Goal: Information Seeking & Learning: Find specific page/section

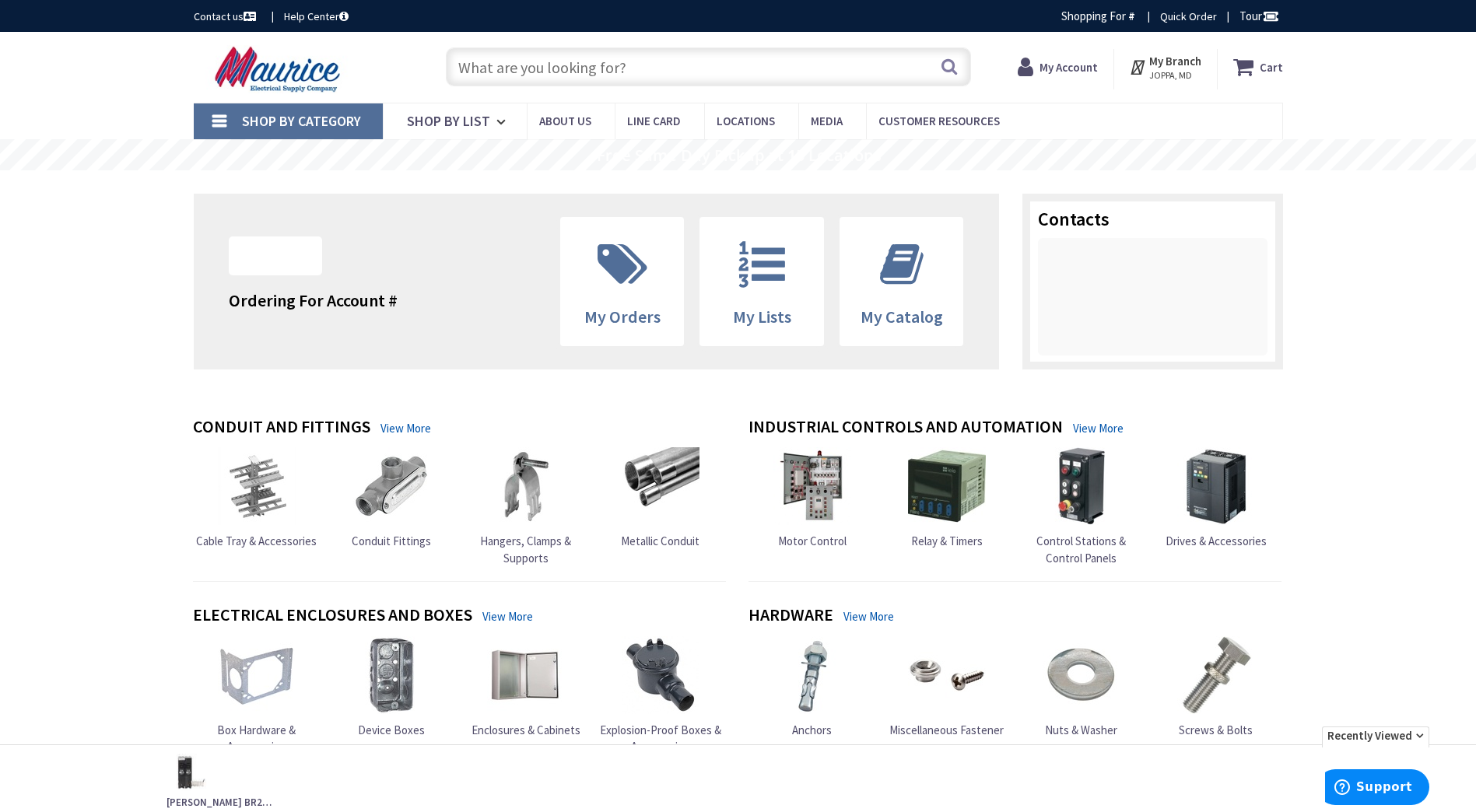
click at [621, 63] on input "text" at bounding box center [708, 67] width 525 height 39
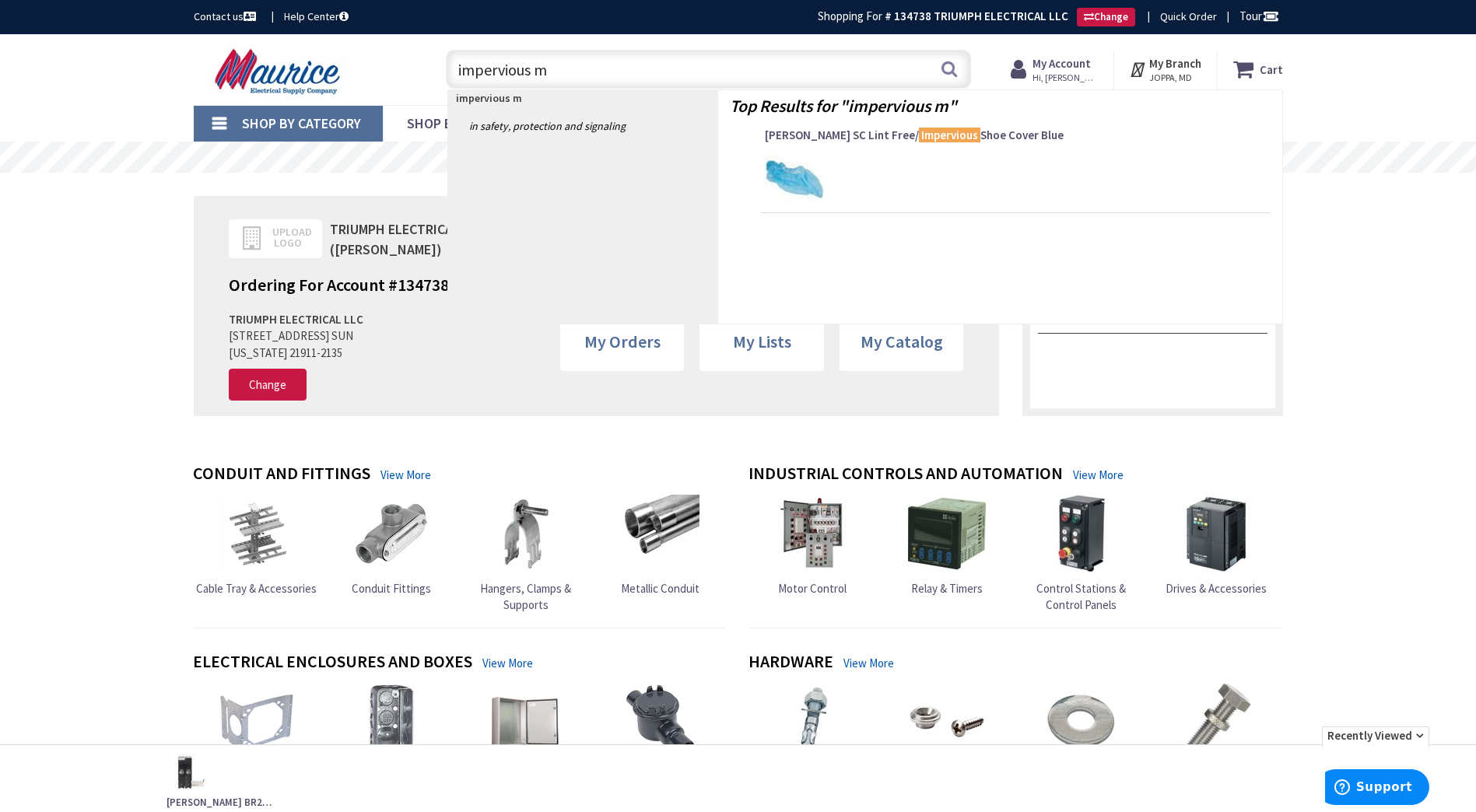
type input "impervious mc"
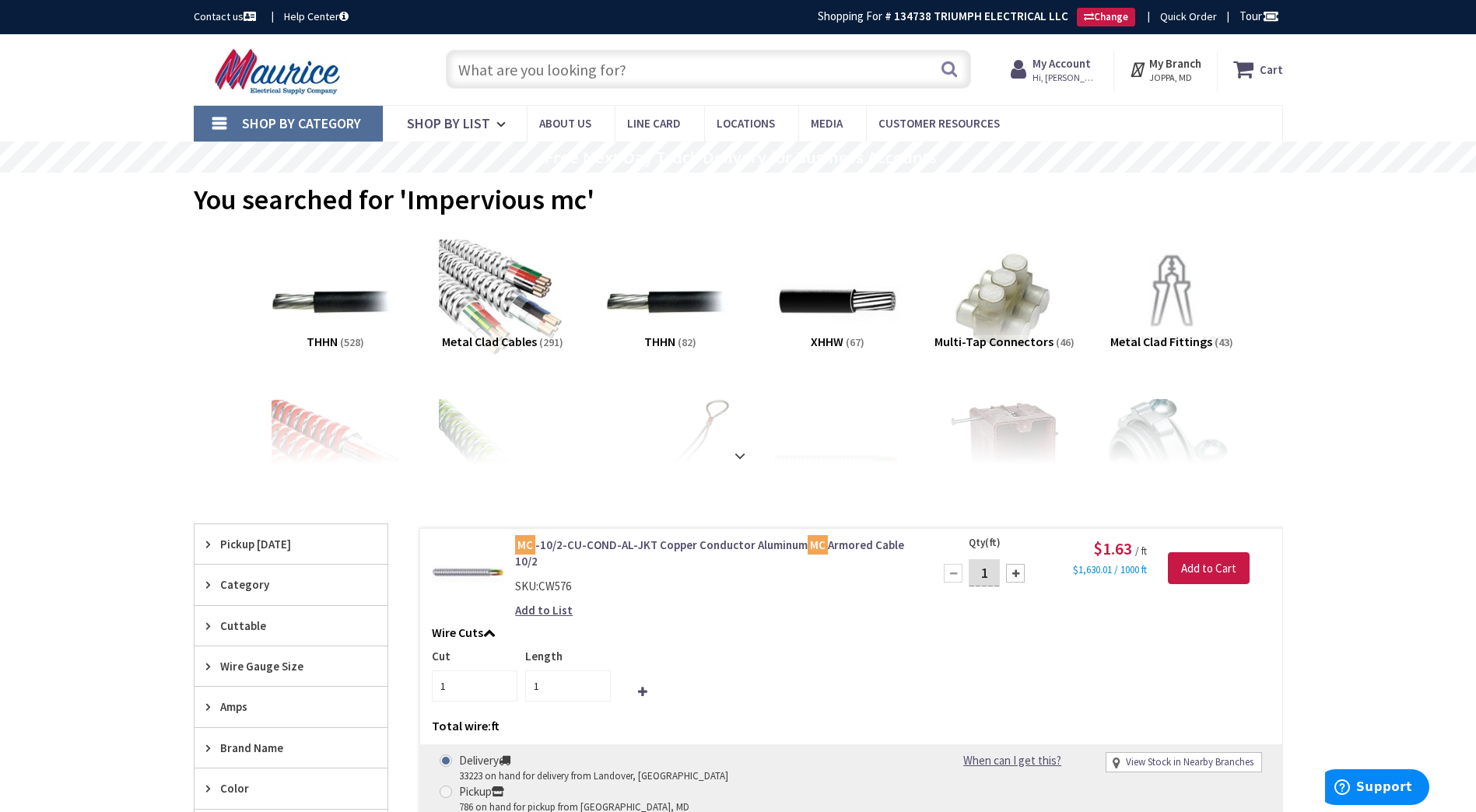
click at [621, 63] on input "text" at bounding box center [708, 69] width 525 height 39
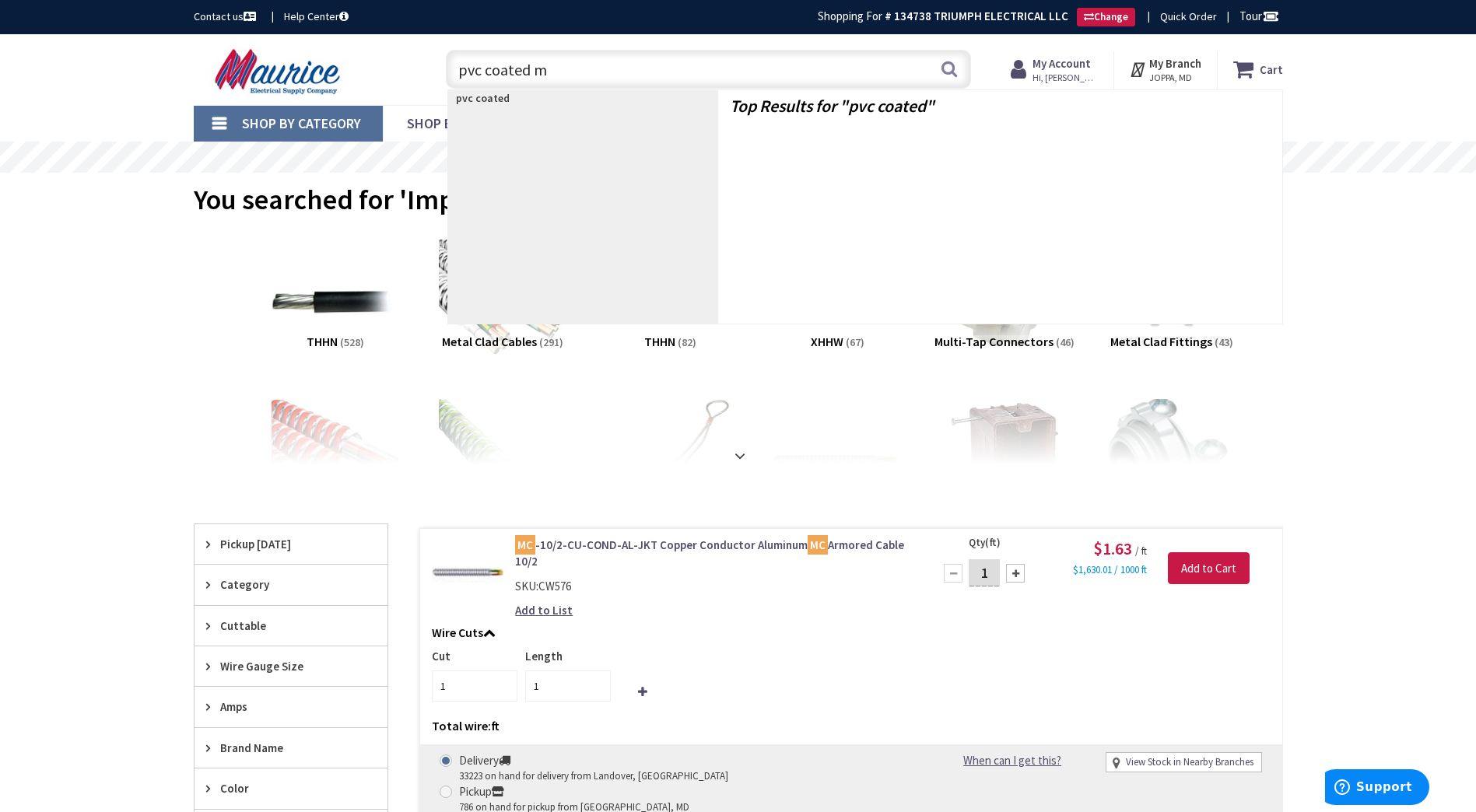
type input "pvc coated mc"
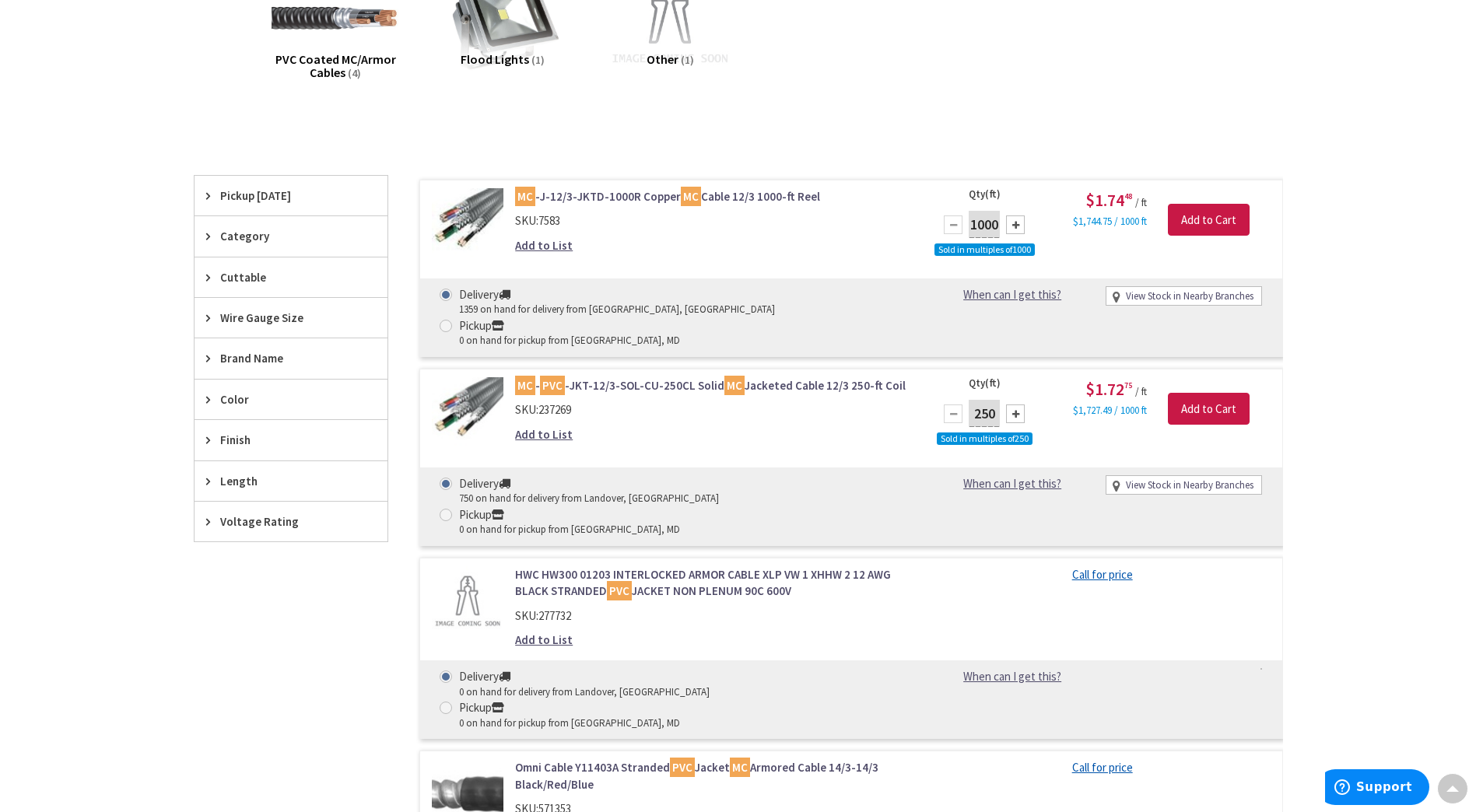
scroll to position [280, 0]
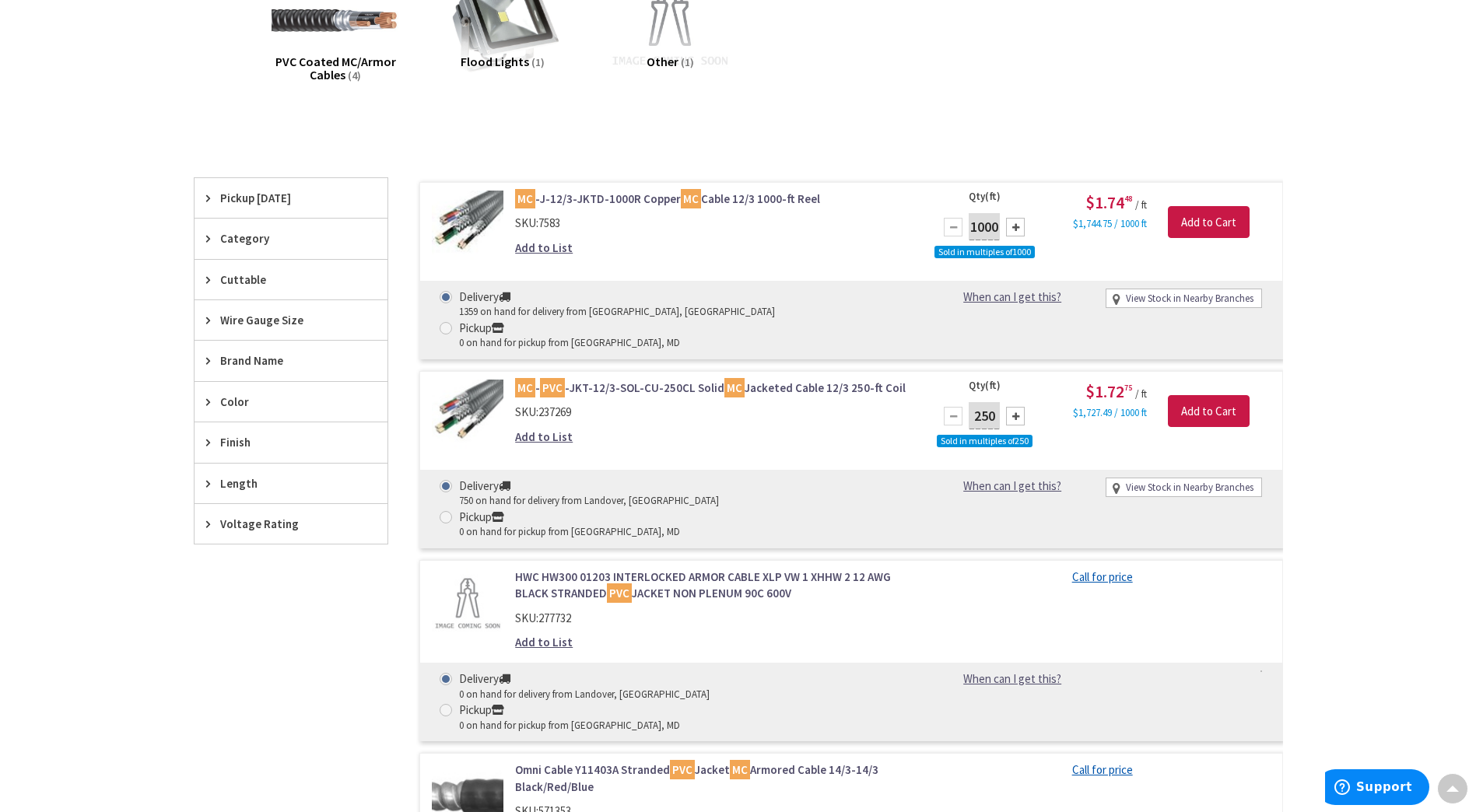
click at [704, 379] on link "MC - PVC -JKT-12/3-SOL-CU-250CL Solid MC Jacketed Cable 12/3 250-ft Coil" at bounding box center [713, 387] width 396 height 16
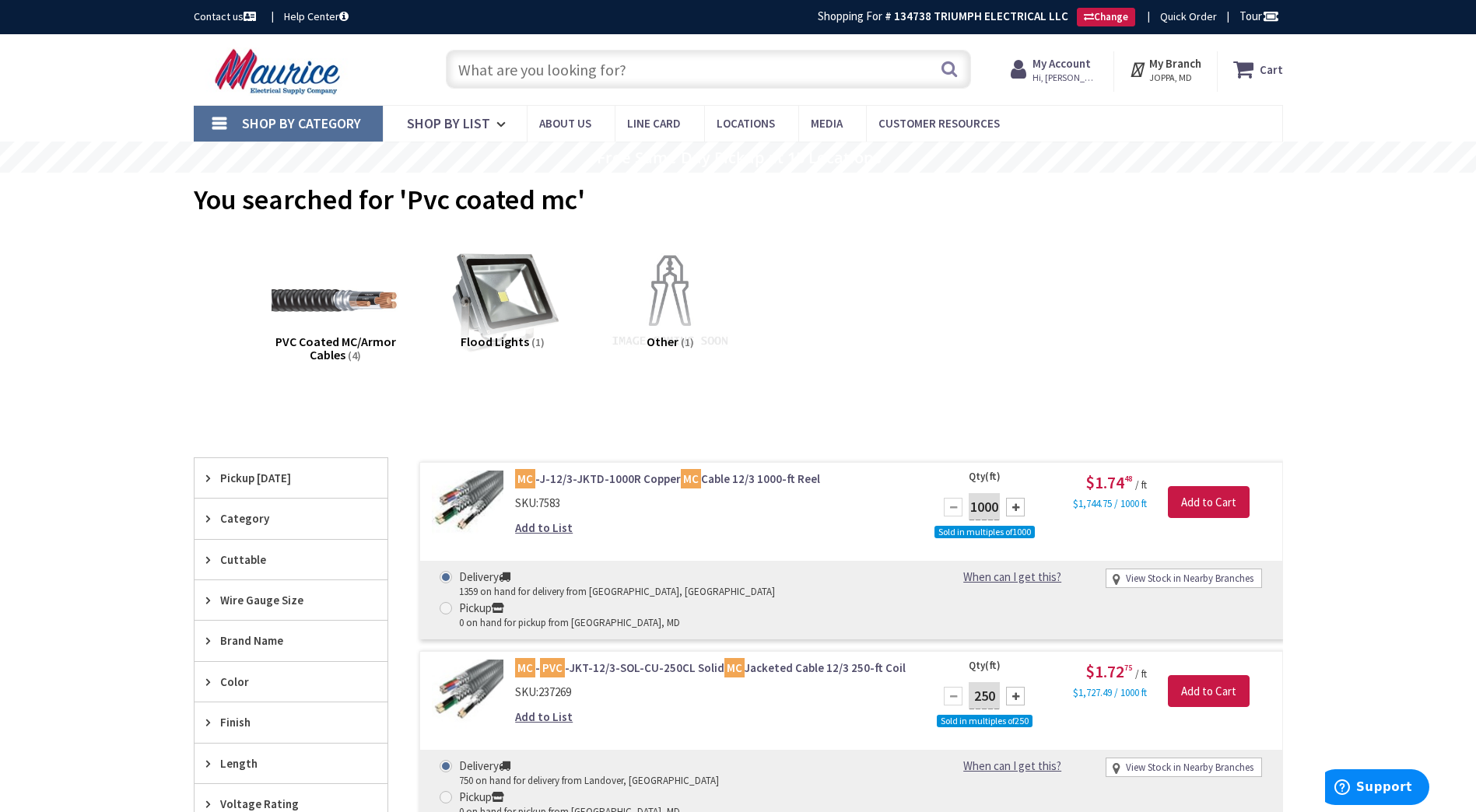
click at [646, 77] on input "text" at bounding box center [708, 69] width 525 height 39
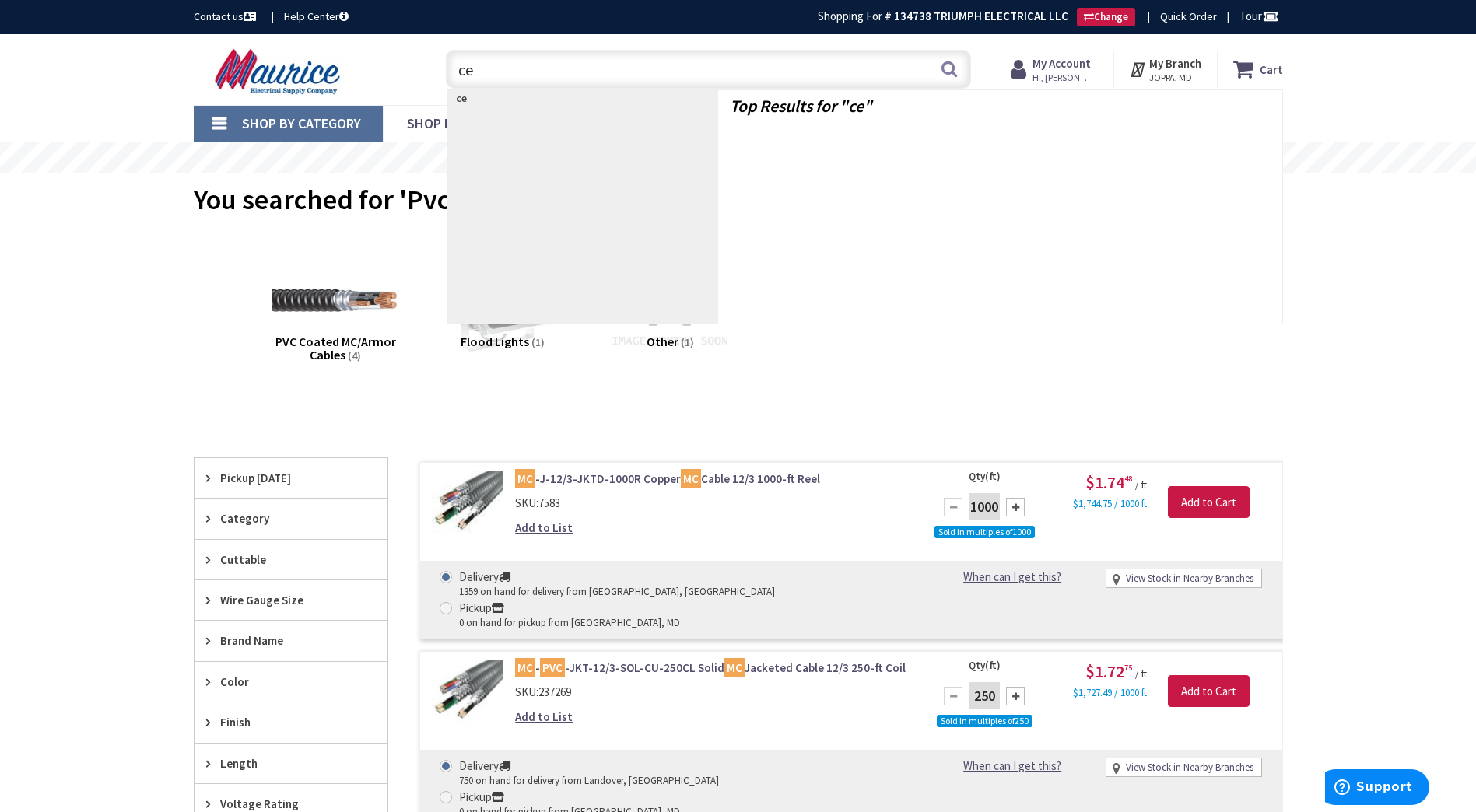
type input "c"
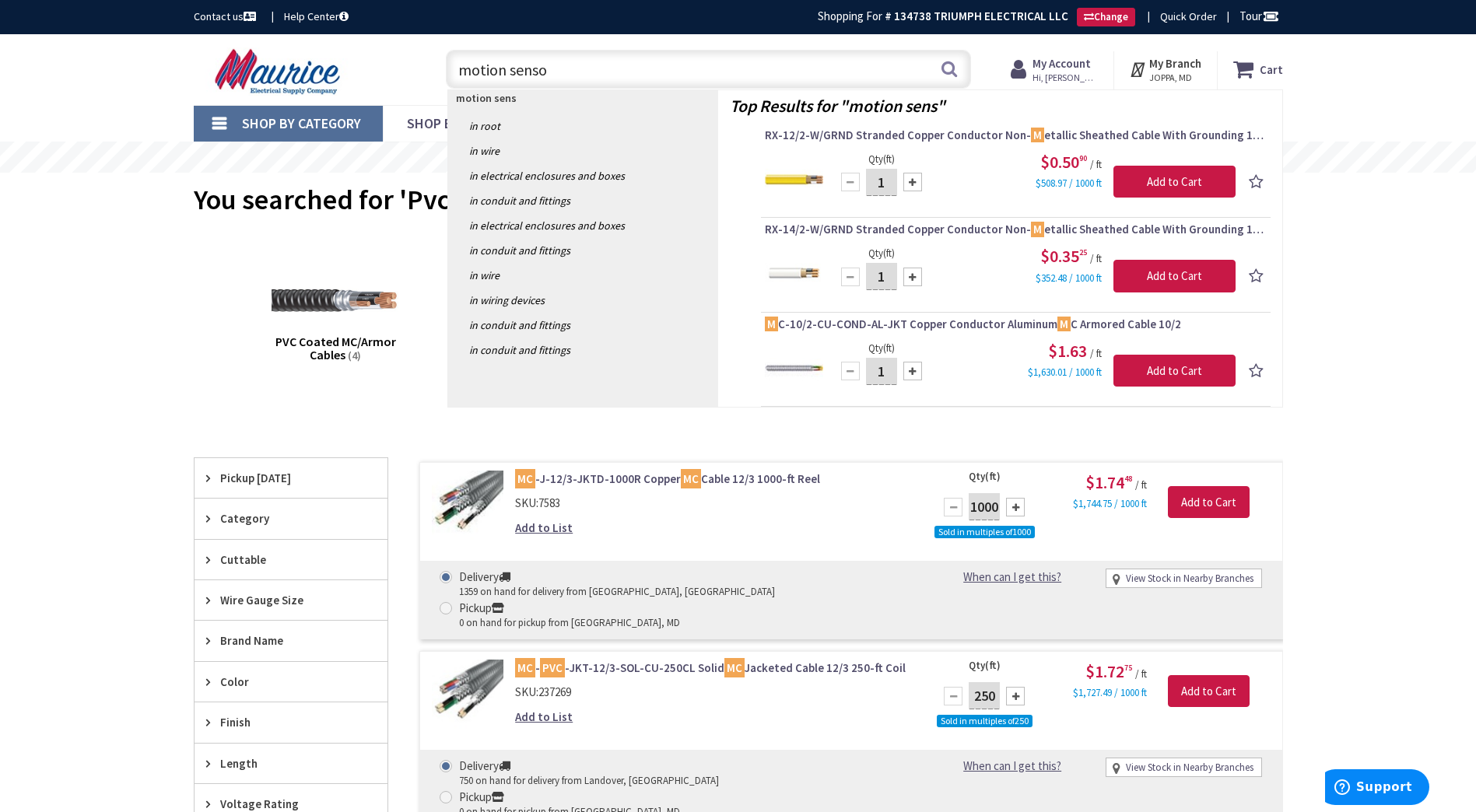
type input "motion sensor"
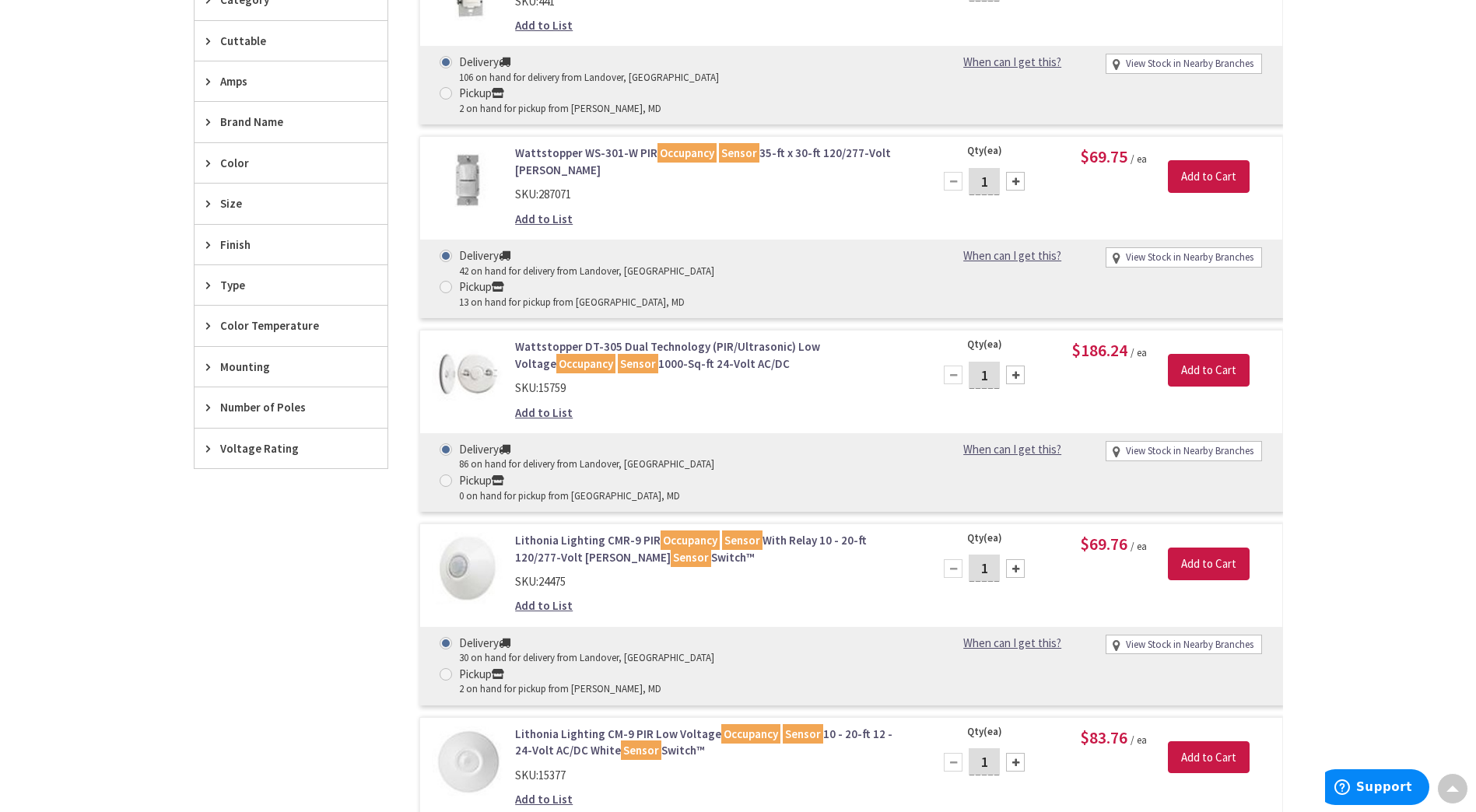
scroll to position [679, 0]
click at [699, 529] on mark "Occupancy" at bounding box center [689, 539] width 59 height 19
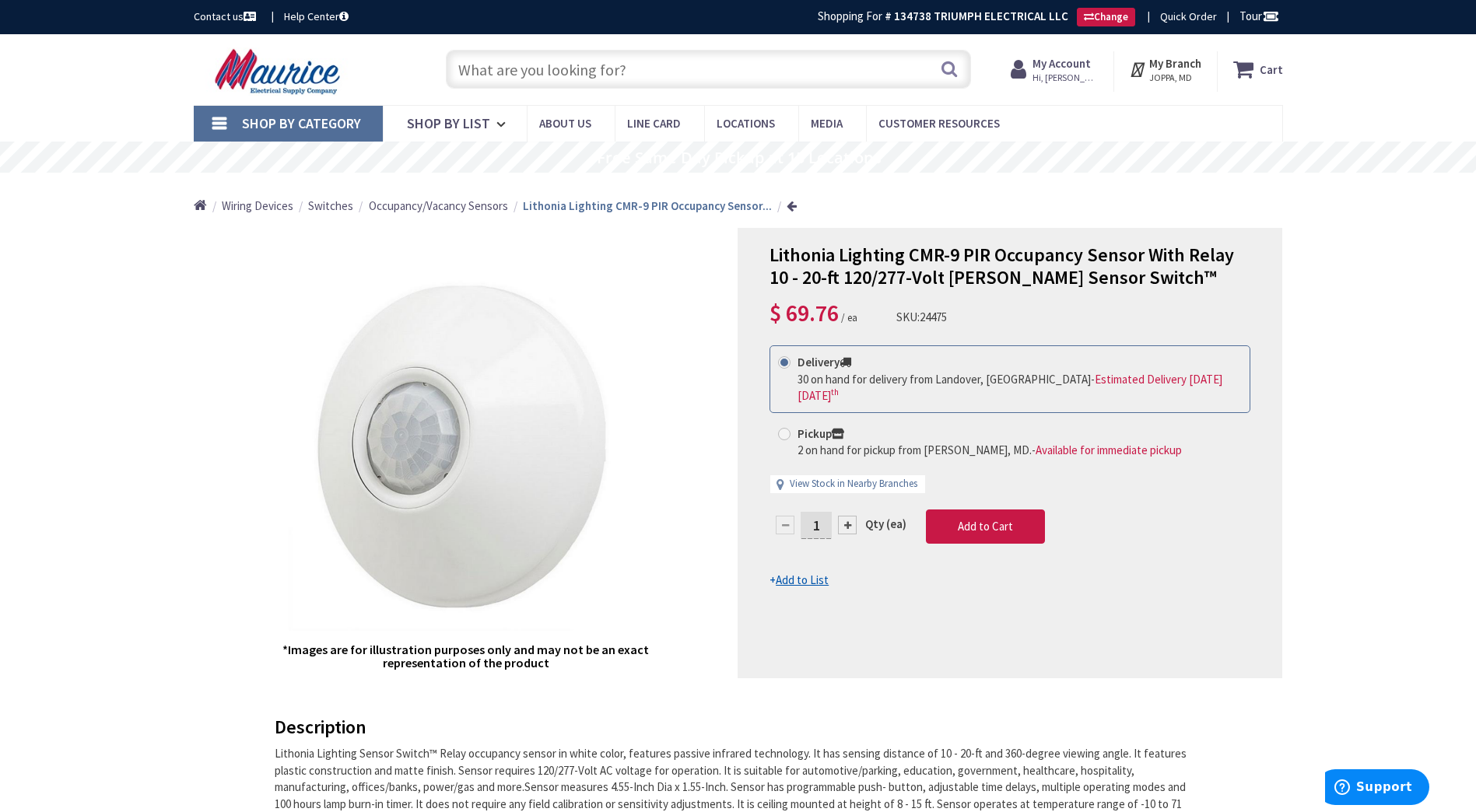
click at [666, 83] on input "text" at bounding box center [708, 69] width 525 height 39
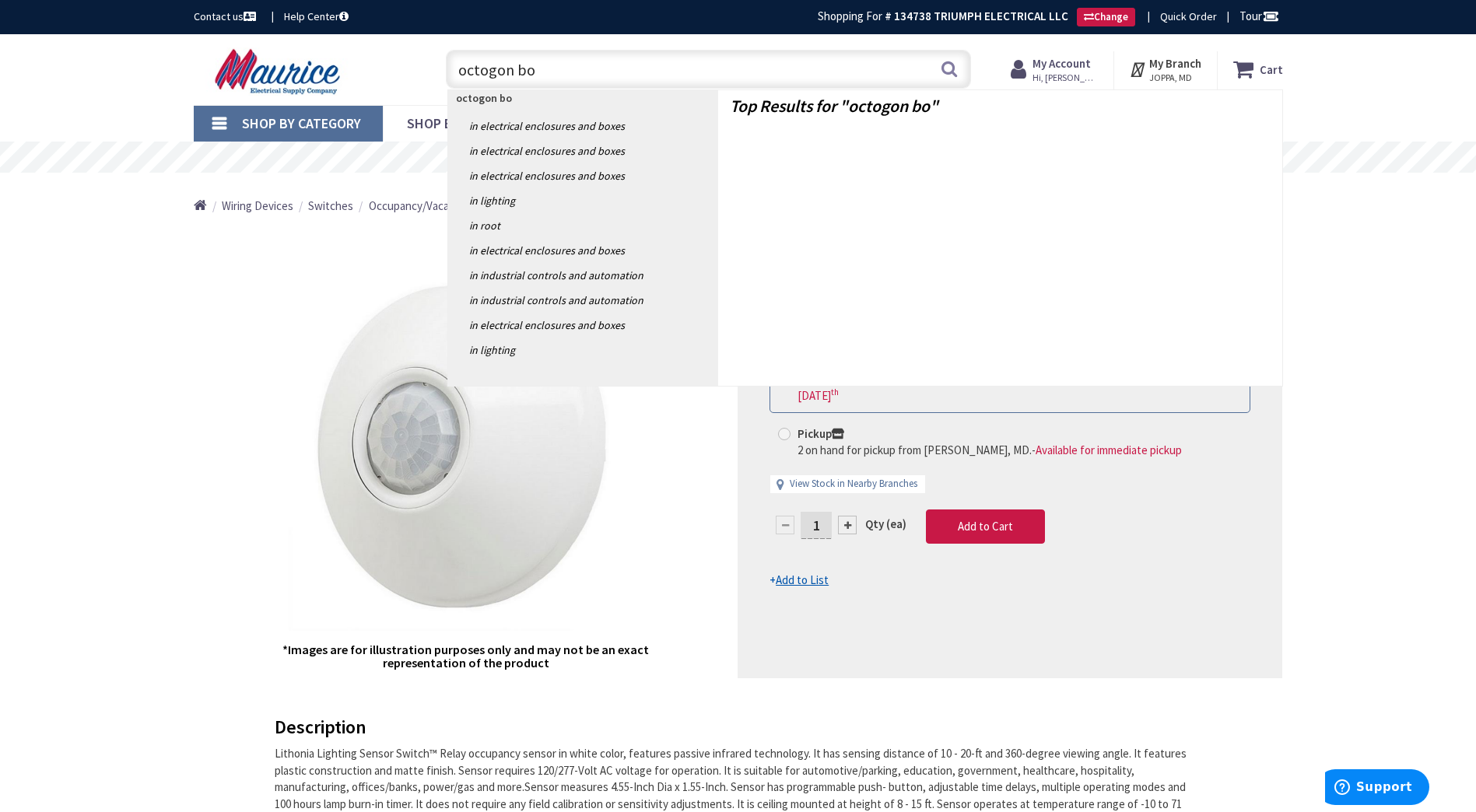
type input "octogon box"
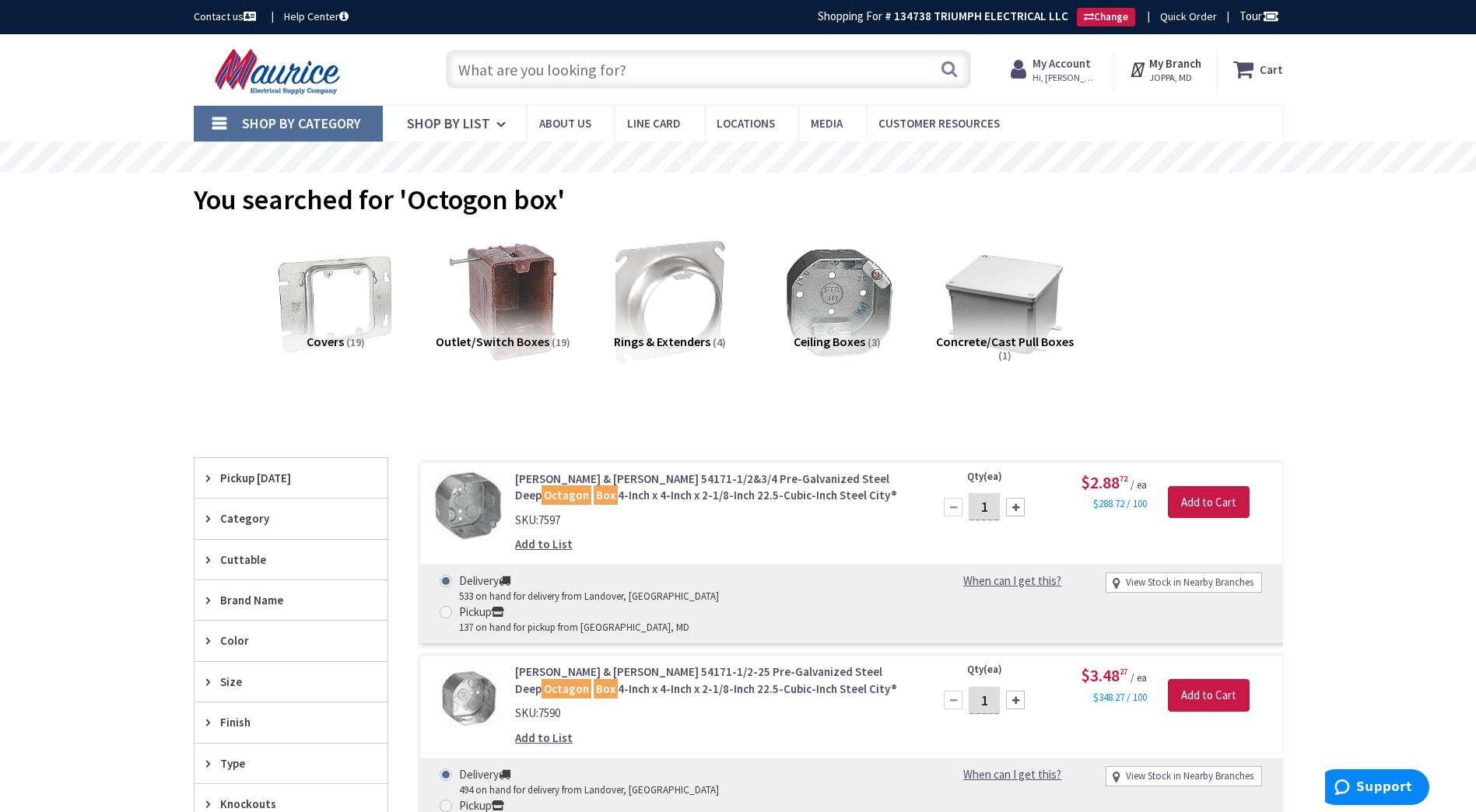
click at [610, 77] on input "text" at bounding box center [708, 69] width 525 height 39
type input "p"
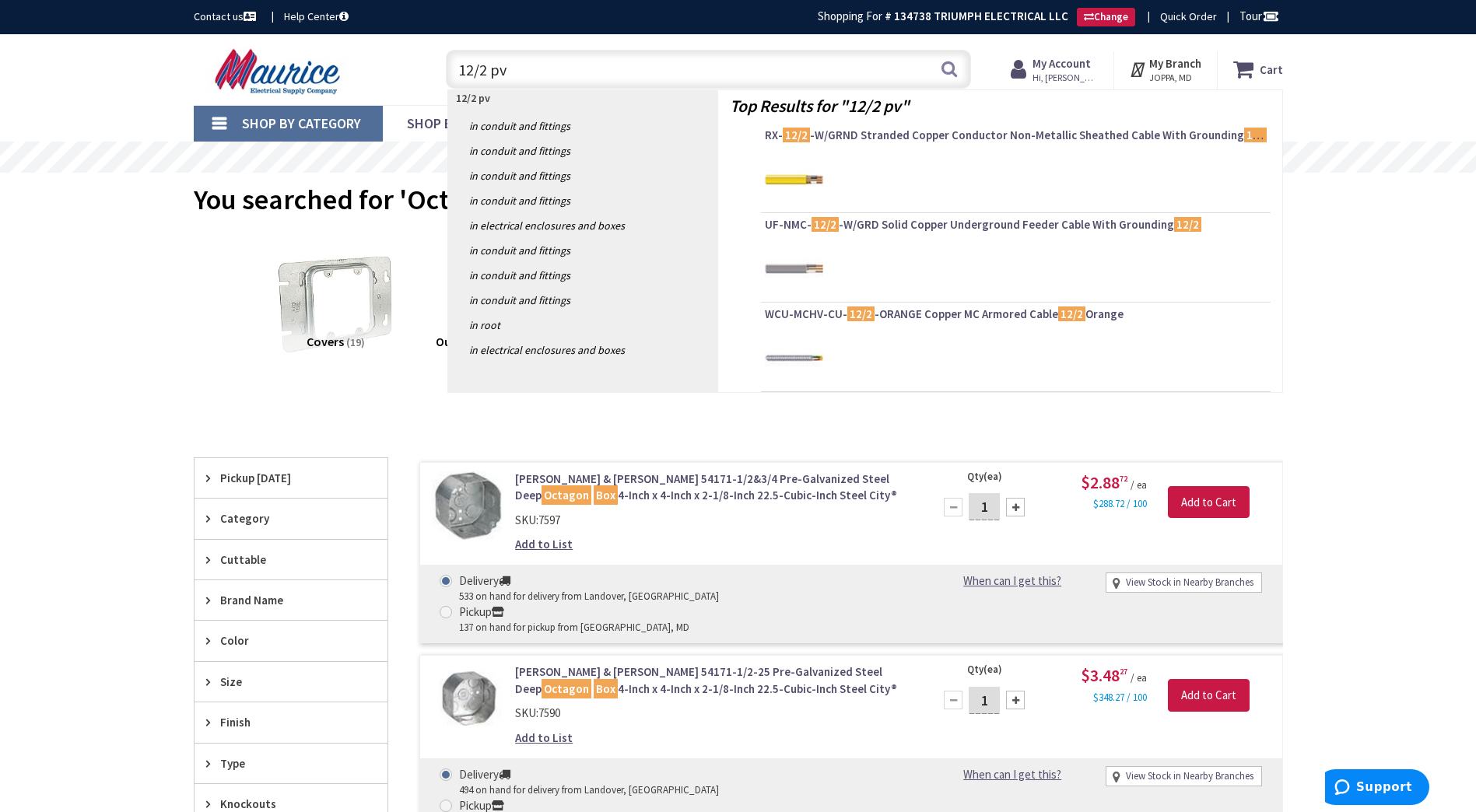
type input "12/2 pvc"
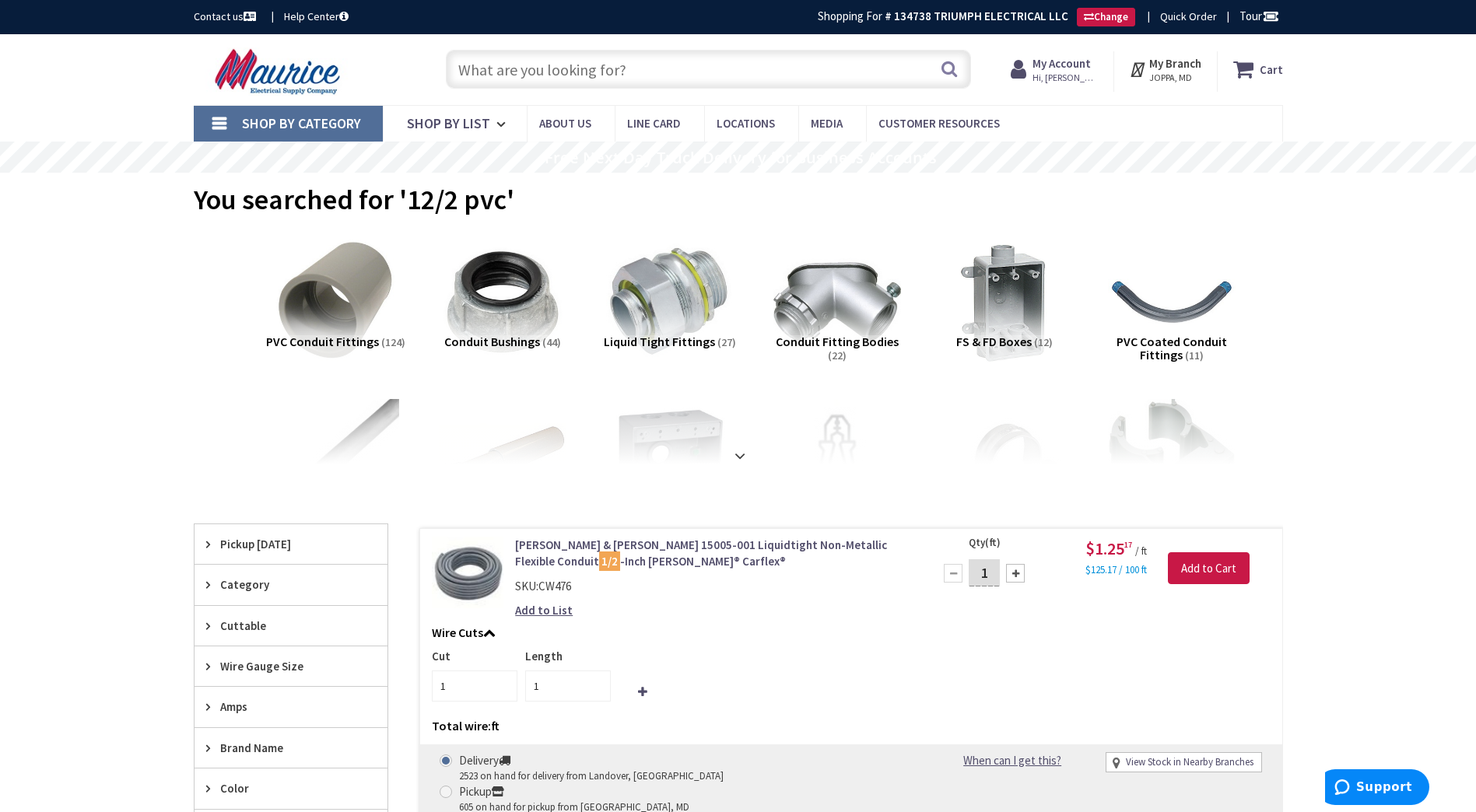
click at [607, 66] on input "text" at bounding box center [708, 69] width 525 height 39
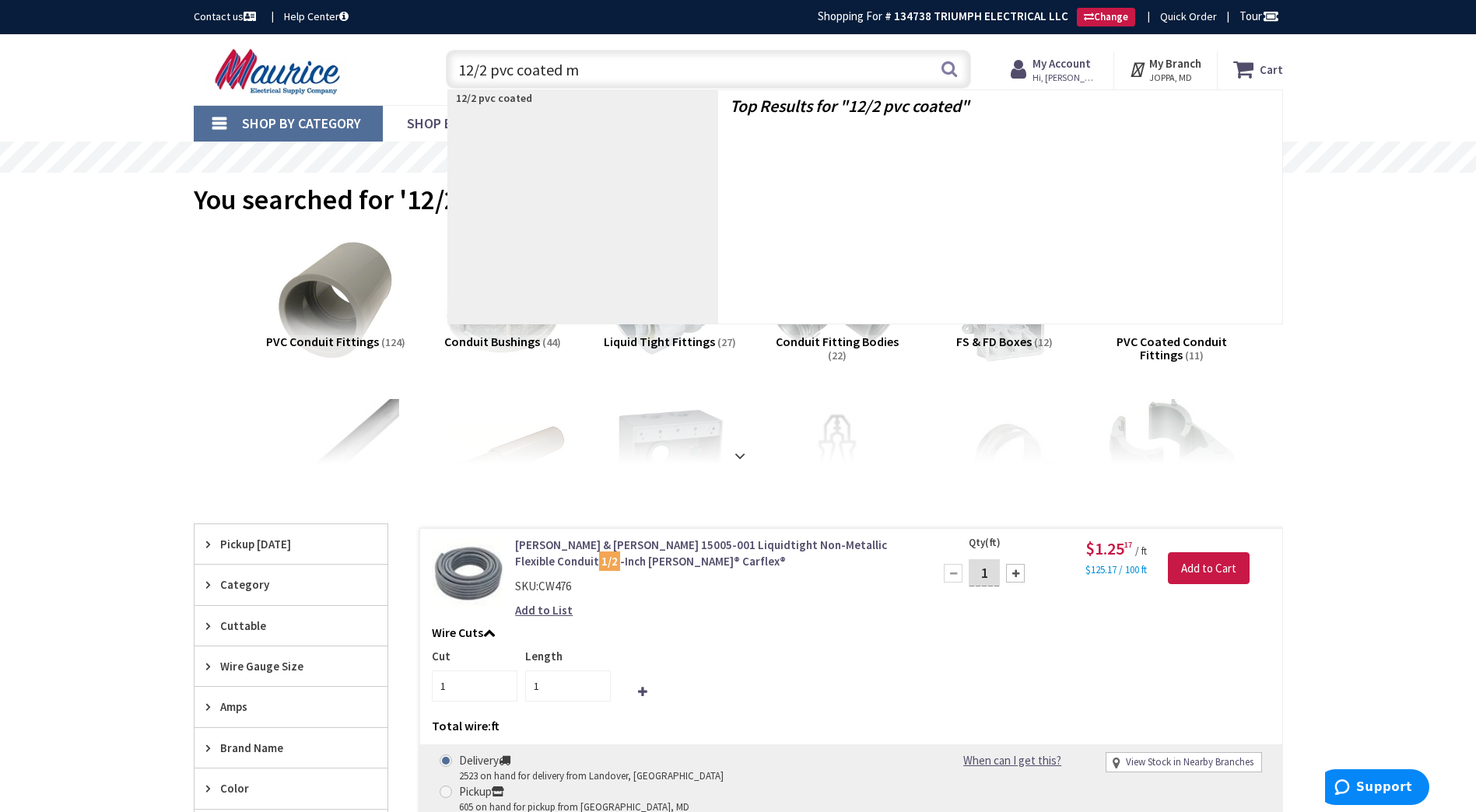
type input "12/2 pvc coated mc"
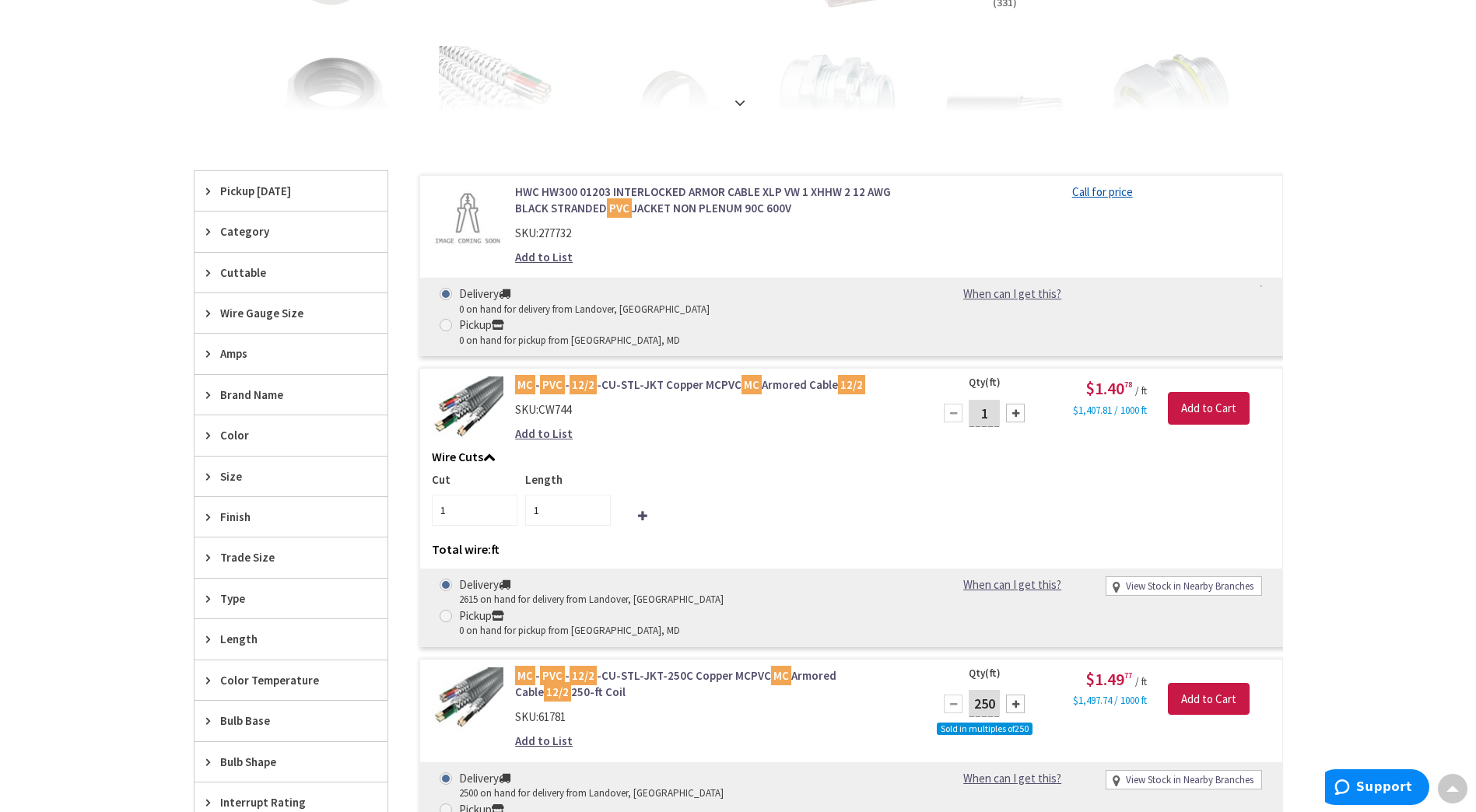
scroll to position [353, 0]
click at [676, 377] on link "MC - PVC - 12/2 -CU-STL-JKT Copper MCPVC MC Armored Cable 12/2" at bounding box center [713, 385] width 396 height 16
